Goal: Task Accomplishment & Management: Manage account settings

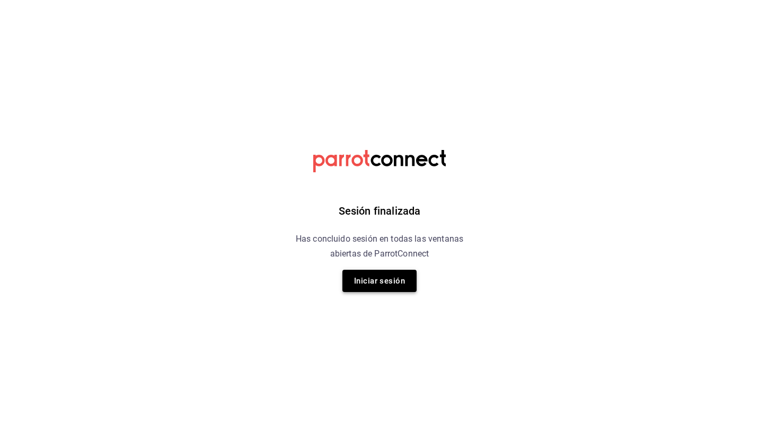
click at [385, 276] on button "Iniciar sesión" at bounding box center [379, 281] width 74 height 22
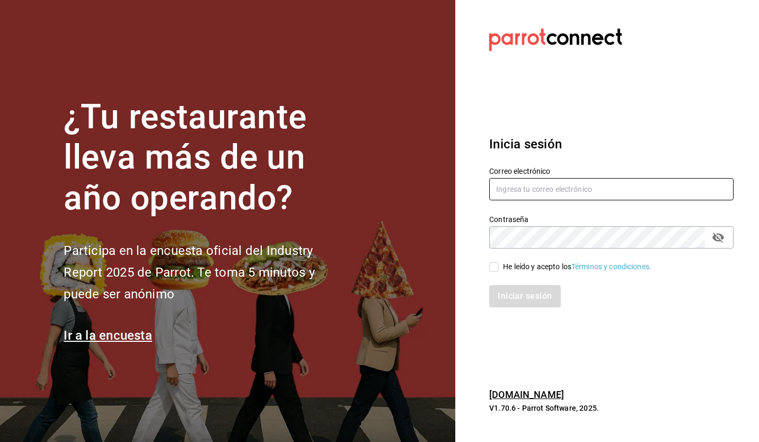
type input "[EMAIL_ADDRESS][DOMAIN_NAME]"
click at [715, 243] on icon "passwordField" at bounding box center [718, 237] width 13 height 13
drag, startPoint x: 492, startPoint y: 261, endPoint x: 495, endPoint y: 269, distance: 8.6
click at [495, 269] on input "He leído y acepto los Términos y condiciones." at bounding box center [494, 267] width 10 height 10
checkbox input "true"
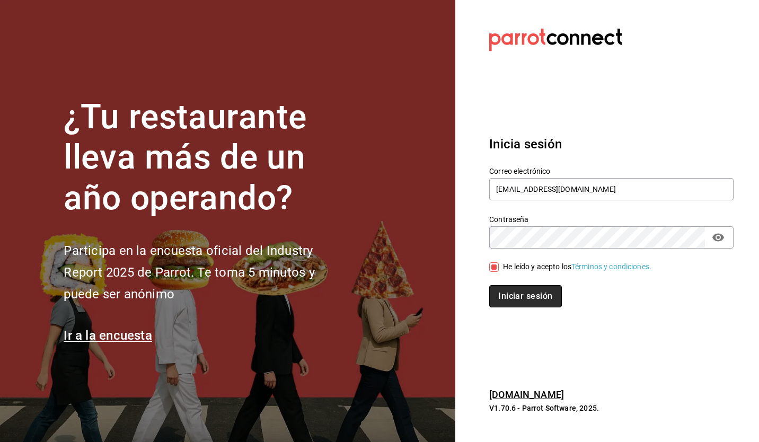
click at [519, 304] on button "Iniciar sesión" at bounding box center [525, 296] width 72 height 22
